Goal: Information Seeking & Learning: Learn about a topic

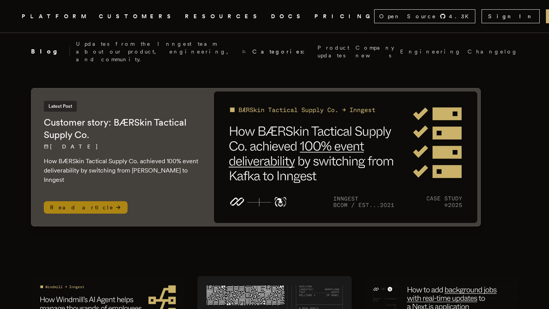
scroll to position [147, 0]
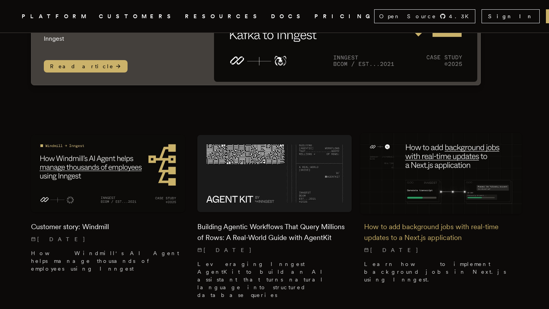
click at [415, 168] on img at bounding box center [441, 173] width 162 height 81
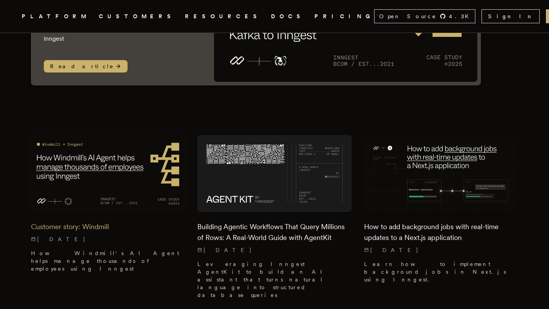
click at [76, 183] on img at bounding box center [108, 173] width 162 height 81
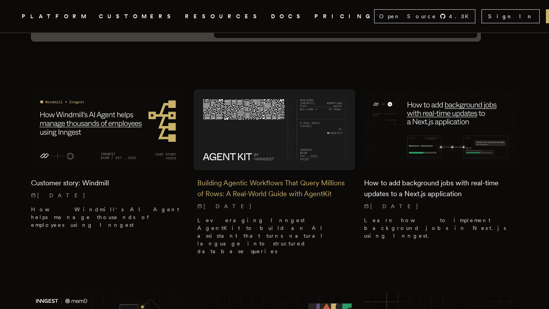
scroll to position [475, 0]
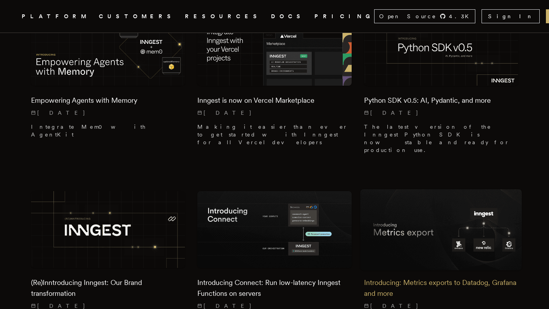
click at [386, 189] on img at bounding box center [441, 229] width 162 height 81
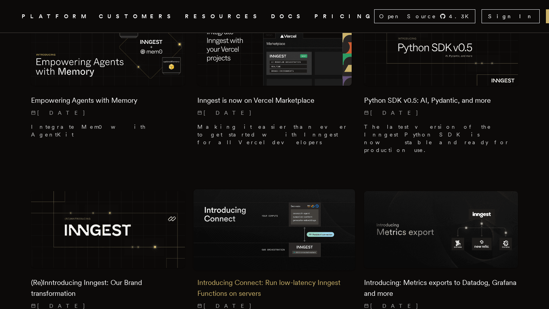
scroll to position [474, 0]
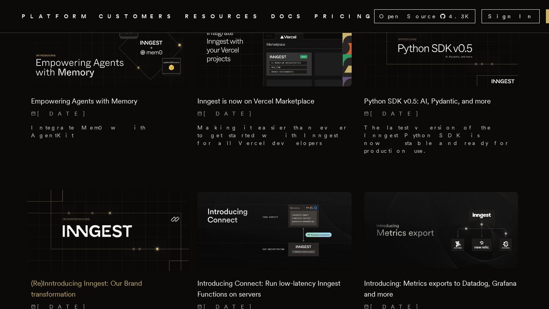
click at [137, 190] on img at bounding box center [108, 230] width 162 height 81
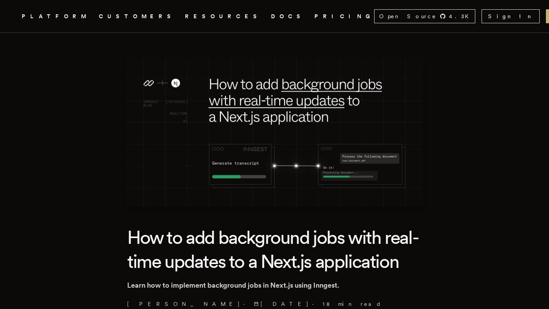
click at [378, 155] on img at bounding box center [275, 132] width 298 height 149
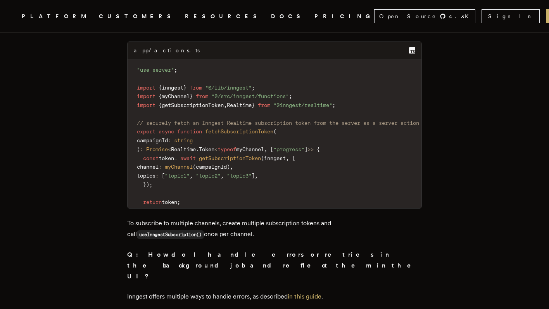
scroll to position [7991, 0]
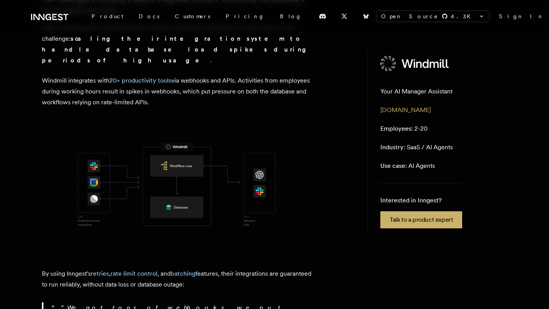
scroll to position [714, 0]
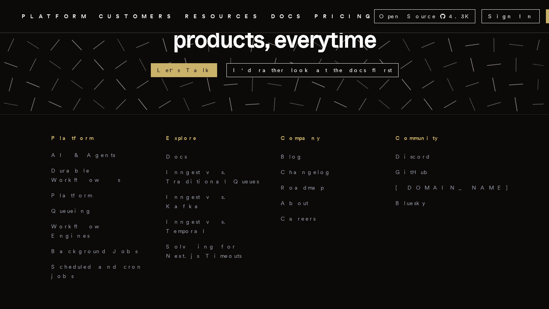
scroll to position [548, 0]
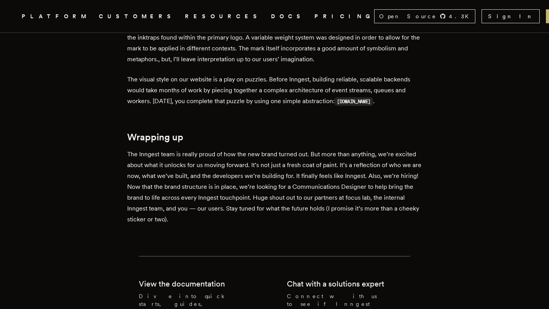
scroll to position [835, 0]
